Goal: Task Accomplishment & Management: Check status

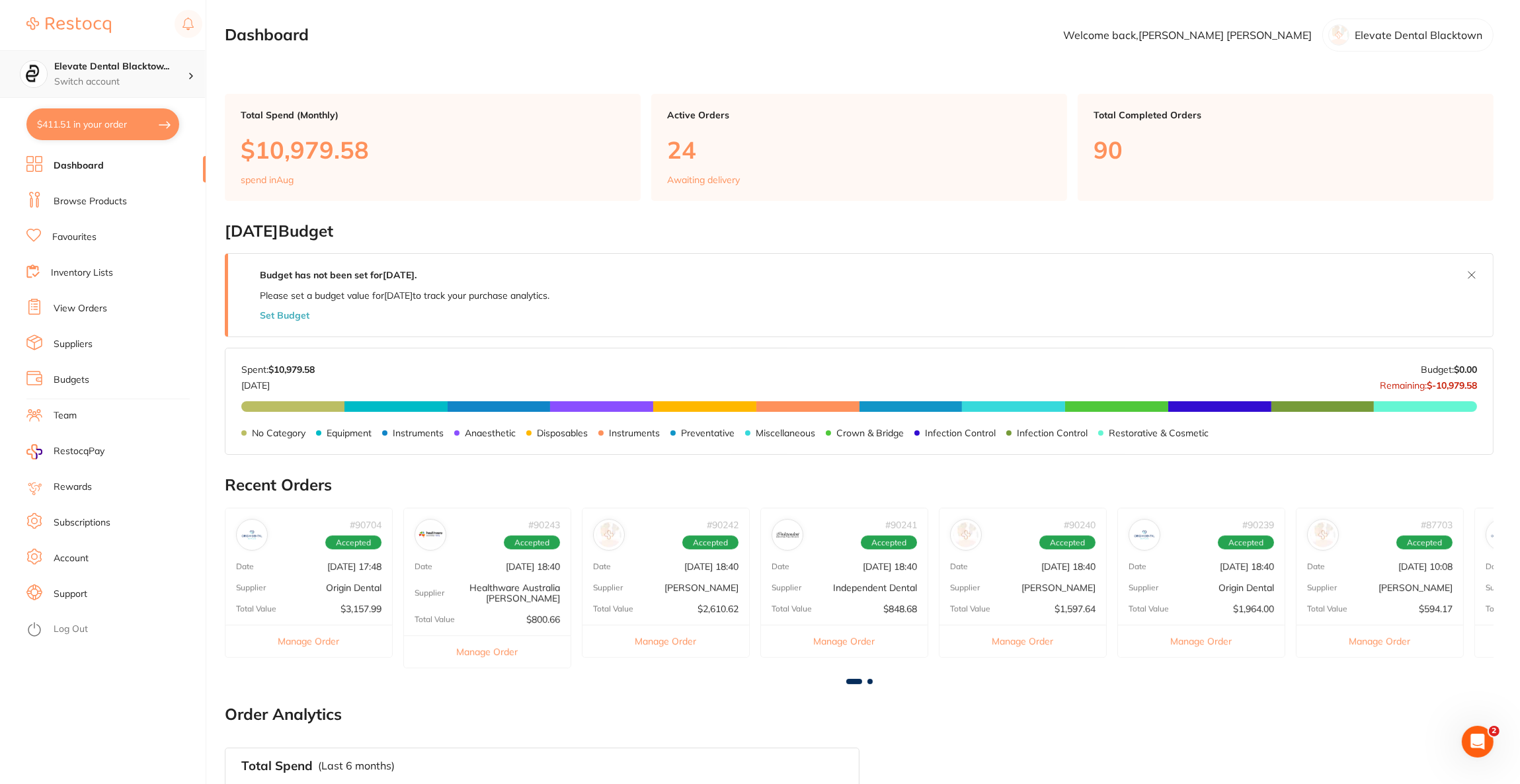
click at [177, 69] on h4 "Elevate Dental Blacktow..." at bounding box center [121, 67] width 133 height 13
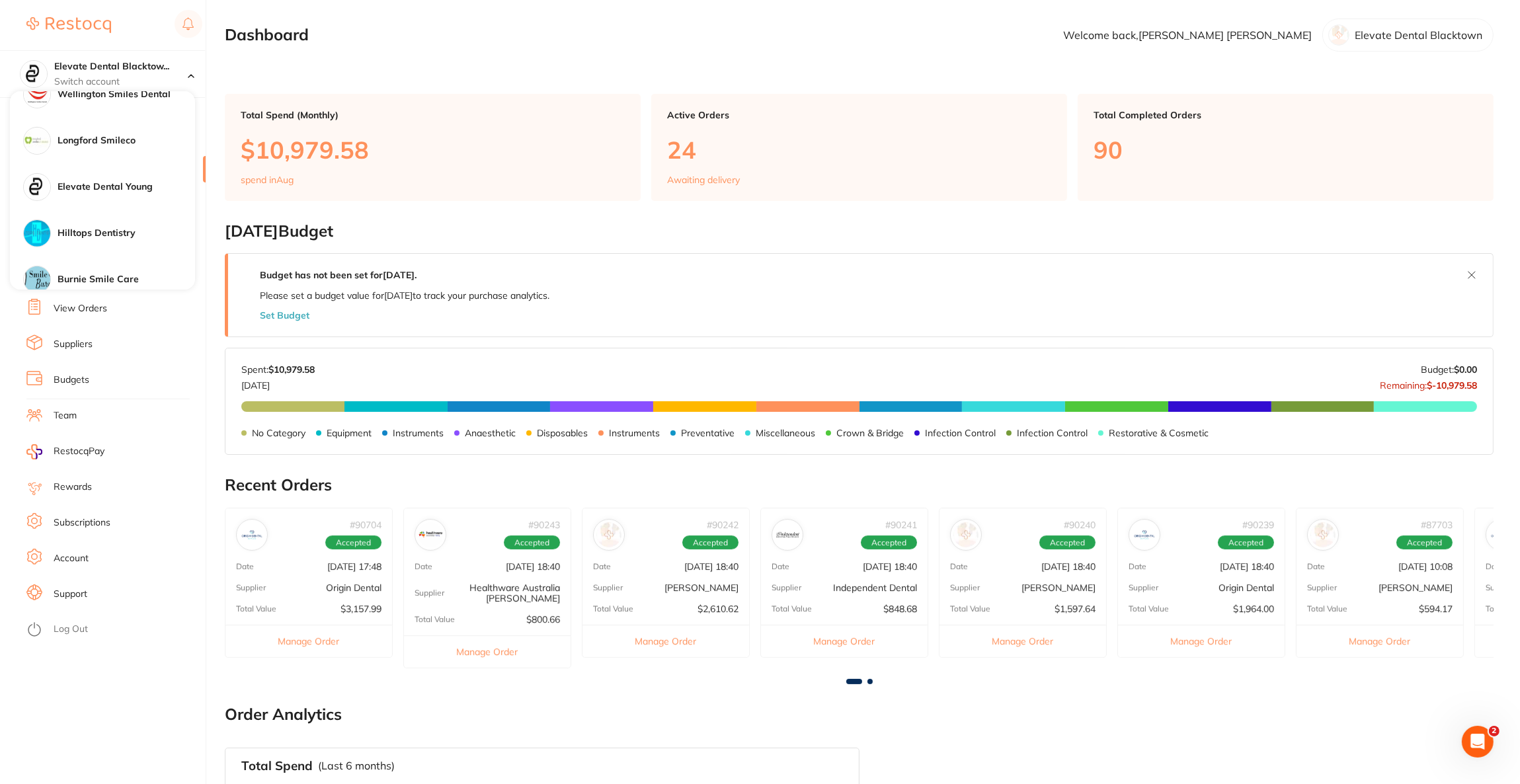
scroll to position [892, 0]
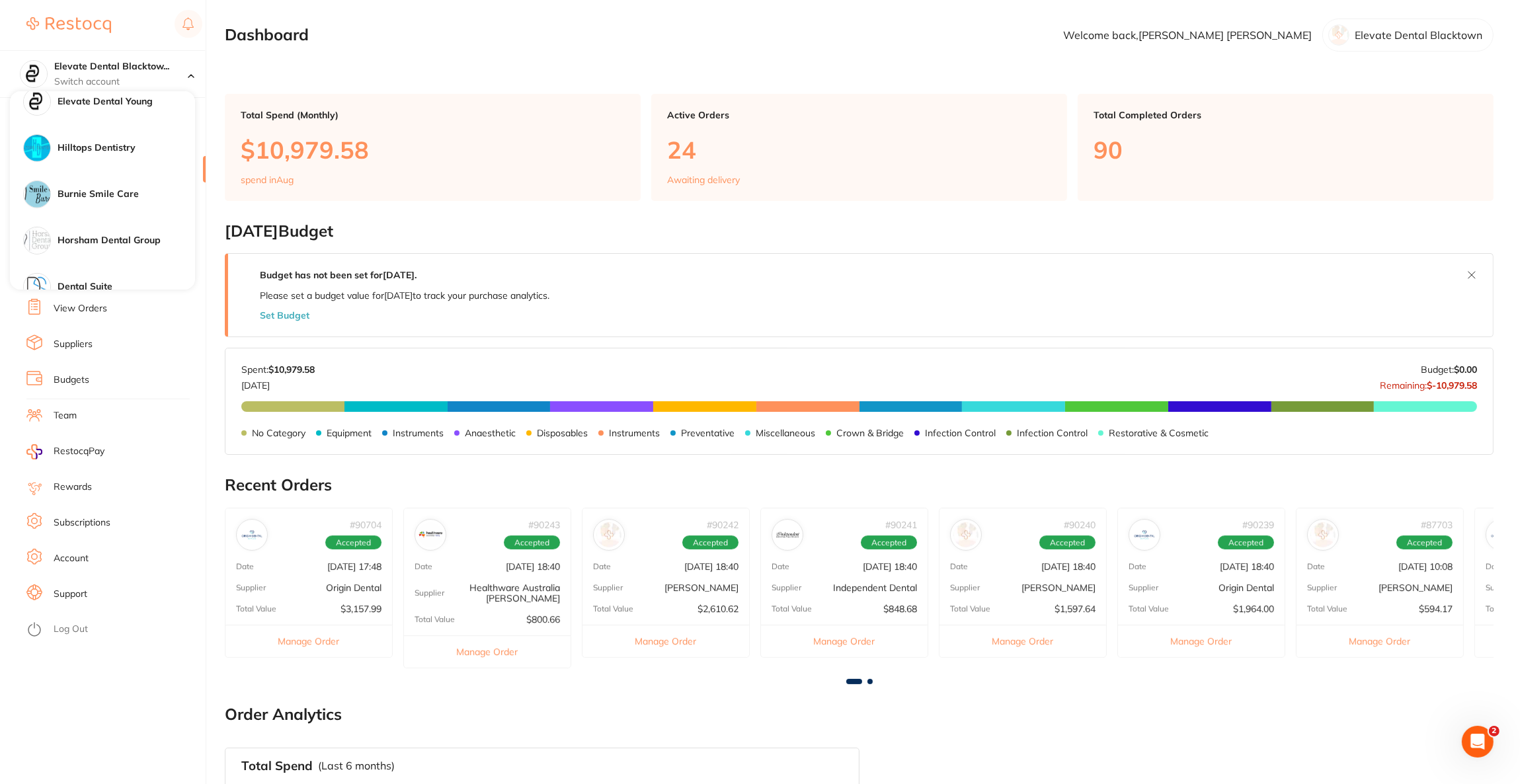
click at [175, 143] on h4 "Hilltops Dentistry" at bounding box center [126, 148] width 137 height 13
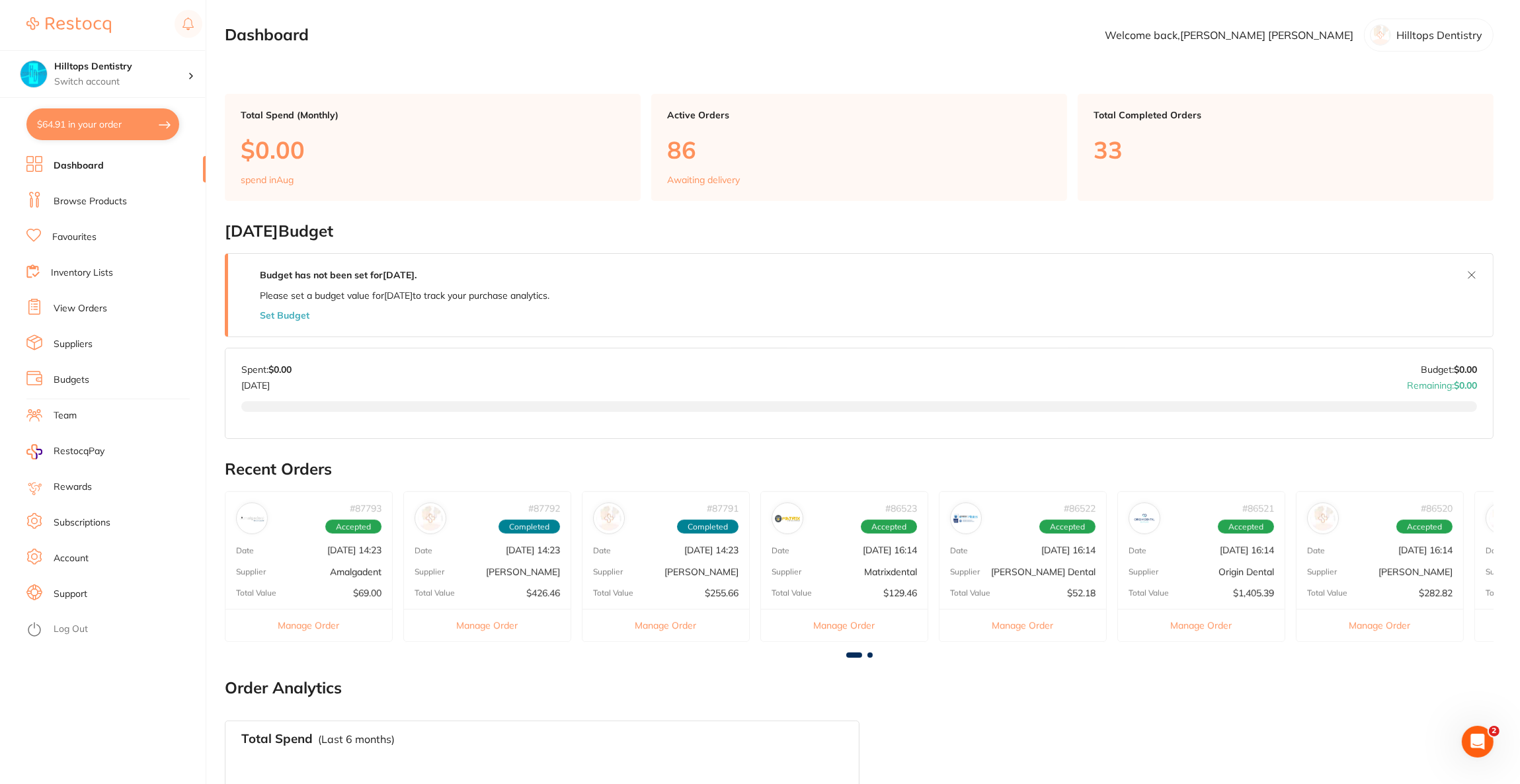
click at [78, 307] on link "View Orders" at bounding box center [80, 309] width 54 height 13
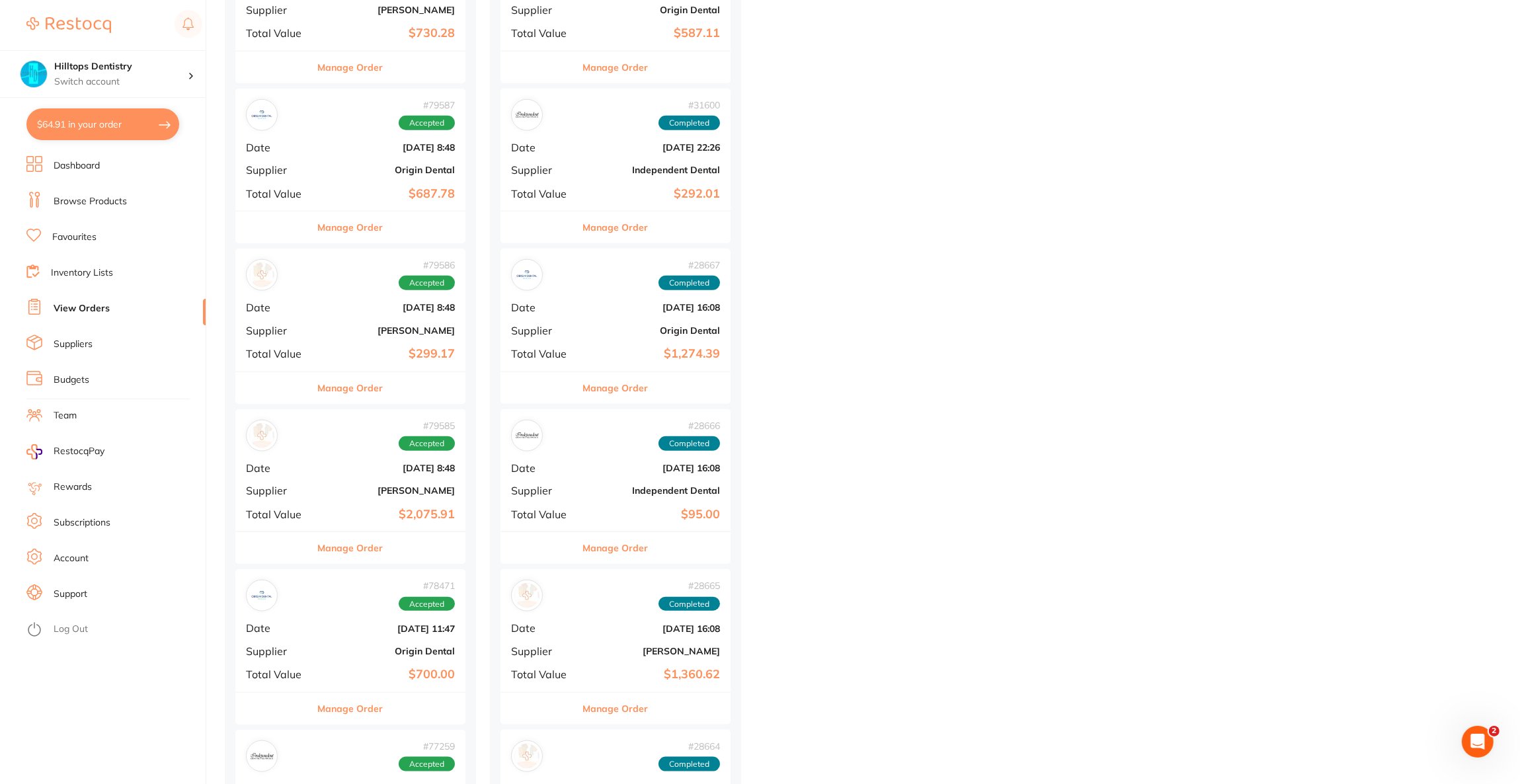
scroll to position [2379, 0]
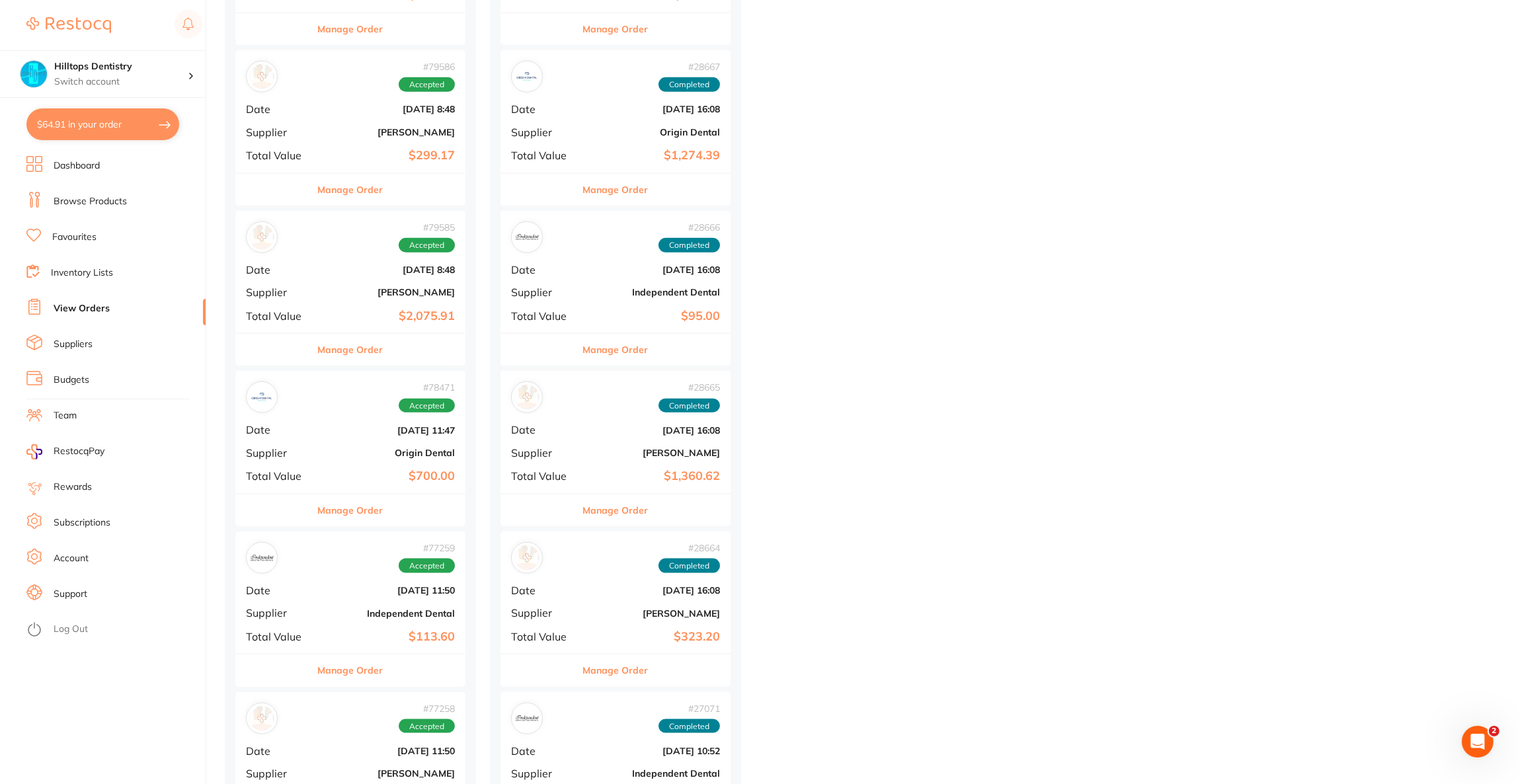
click at [301, 429] on span "Date" at bounding box center [279, 429] width 66 height 12
